Goal: Navigation & Orientation: Find specific page/section

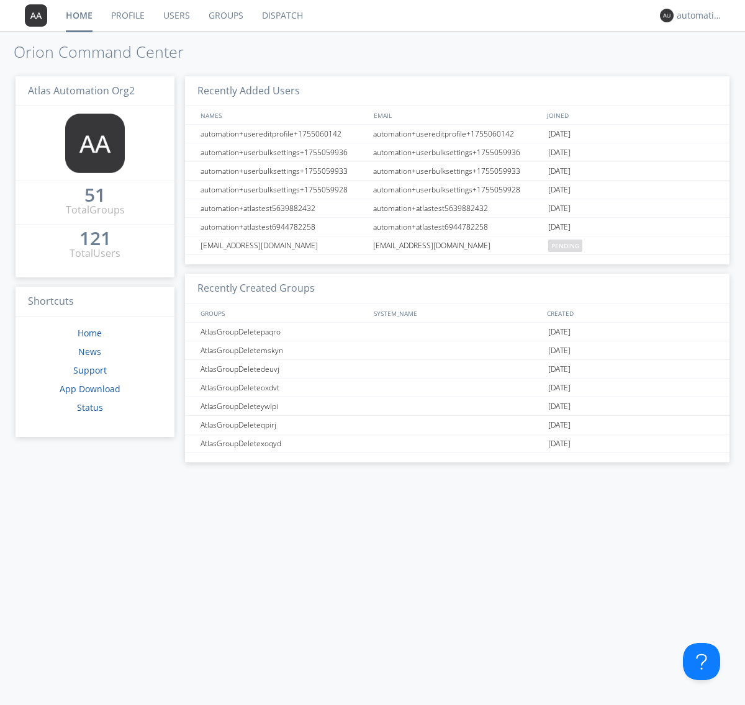
click at [281, 16] on link "Dispatch" at bounding box center [283, 15] width 60 height 31
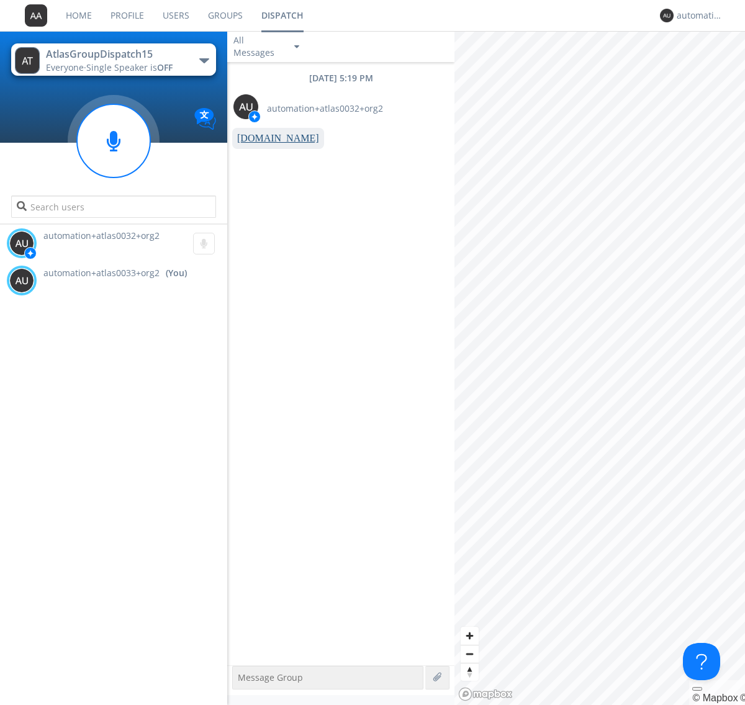
click at [272, 138] on link "[DOMAIN_NAME]" at bounding box center [278, 138] width 82 height 11
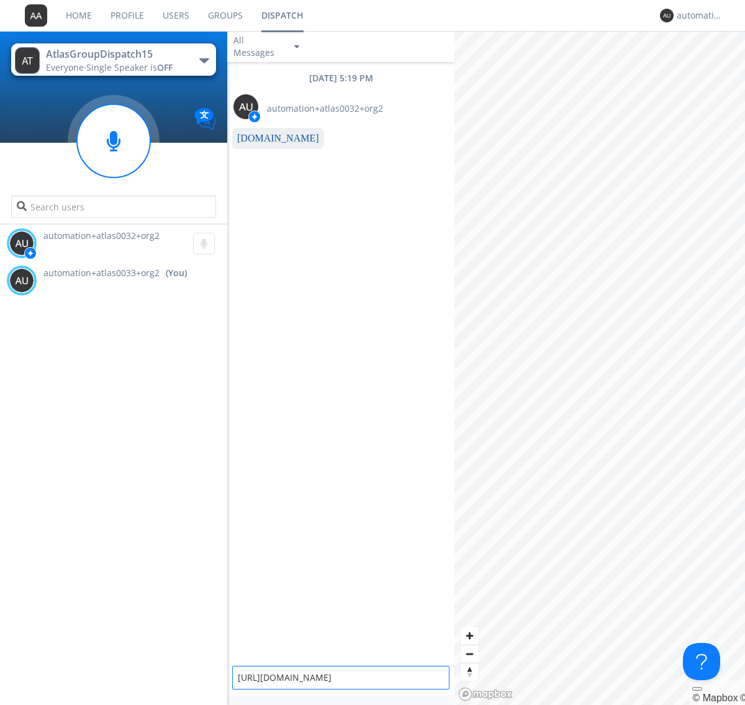
type textarea "[URL][DOMAIN_NAME]"
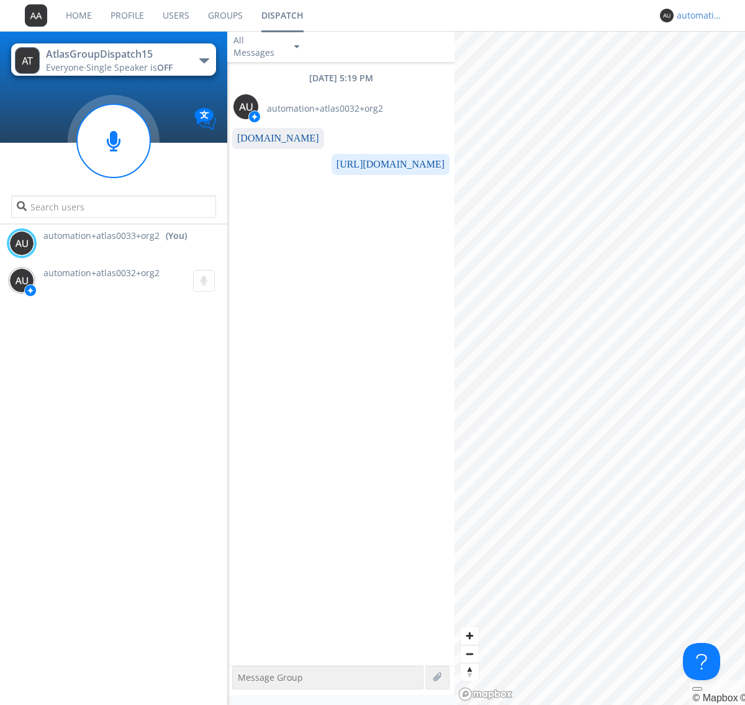
click at [696, 16] on div "automation+atlas0033+org2" at bounding box center [699, 15] width 47 height 12
